Goal: Find specific page/section: Find specific page/section

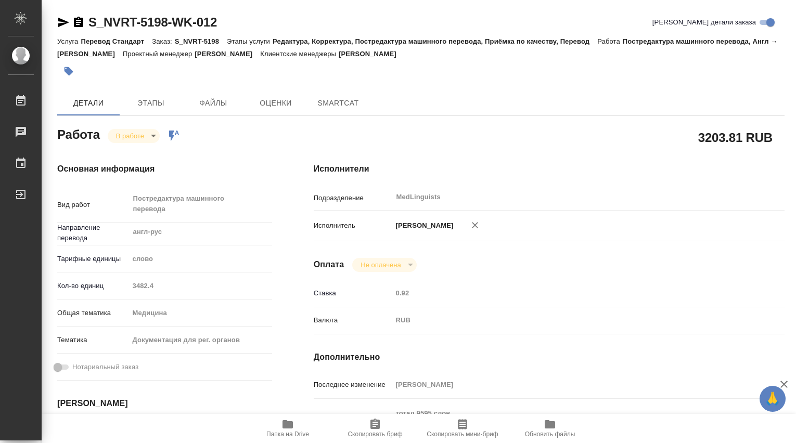
type textarea "x"
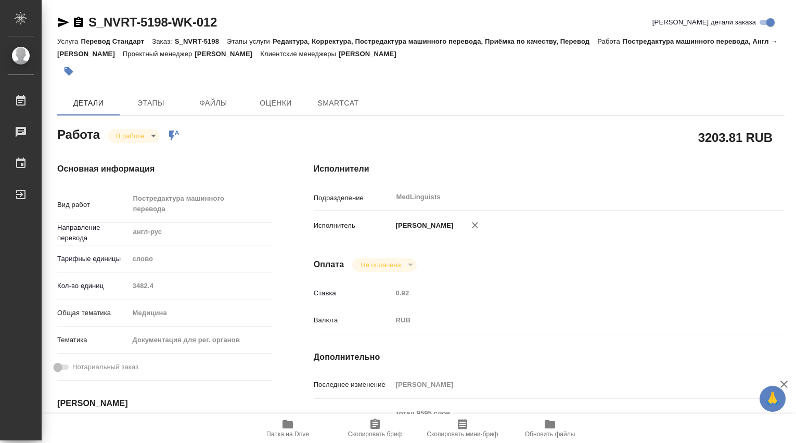
type textarea "x"
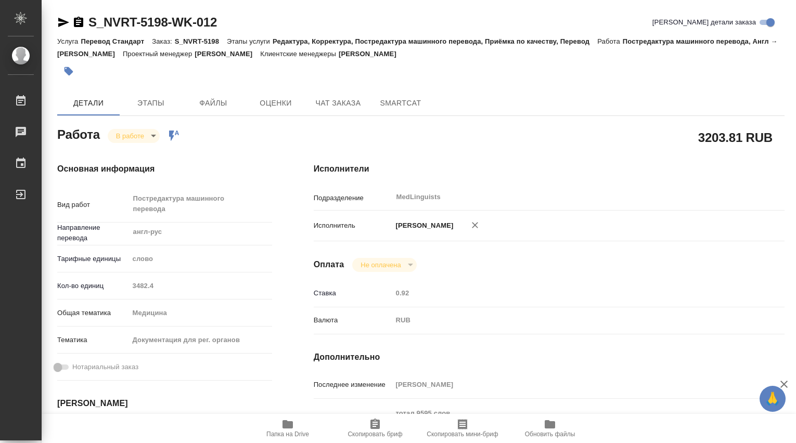
type textarea "x"
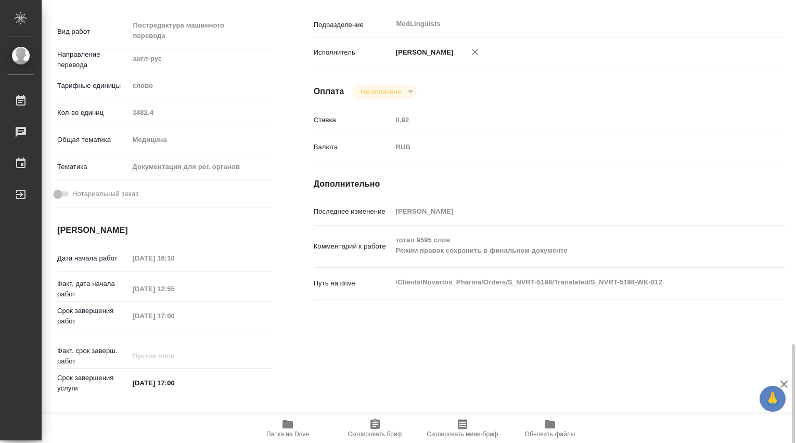
scroll to position [347, 0]
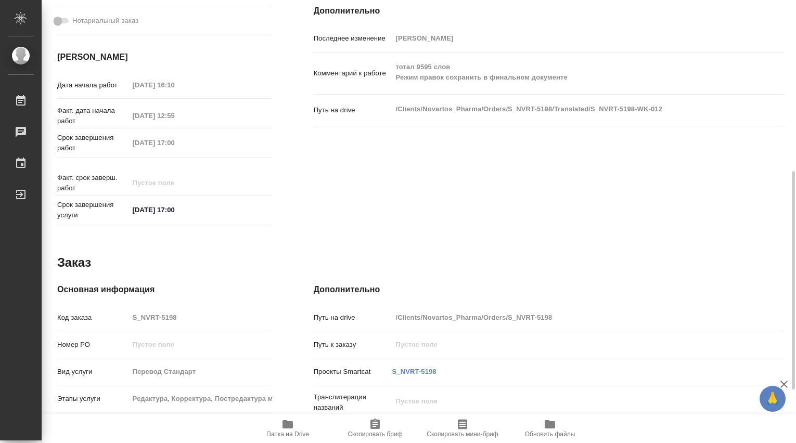
type textarea "x"
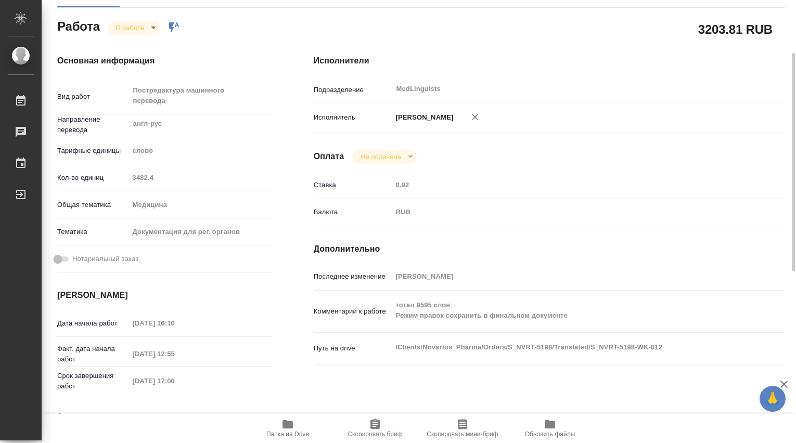
scroll to position [0, 0]
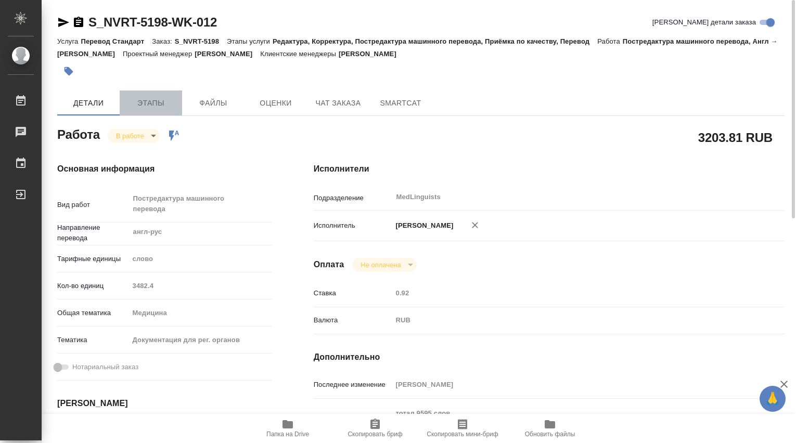
click at [152, 101] on span "Этапы" at bounding box center [151, 103] width 50 height 13
